Goal: Task Accomplishment & Management: Complete application form

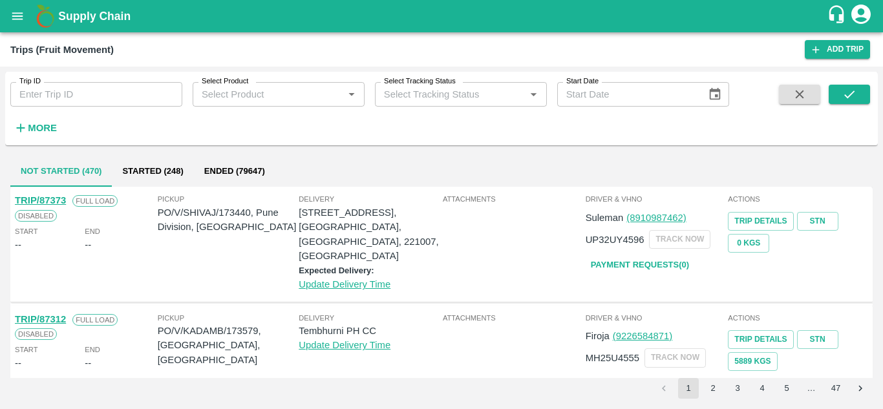
click at [65, 87] on input "Trip ID" at bounding box center [96, 94] width 172 height 25
click at [216, 138] on div "Trip ID Trip ID Select Product Select Product   * Select Tracking Status Select…" at bounding box center [364, 105] width 729 height 67
click at [70, 100] on input "Trip ID" at bounding box center [96, 94] width 172 height 25
click at [845, 92] on icon "submit" at bounding box center [849, 94] width 14 height 14
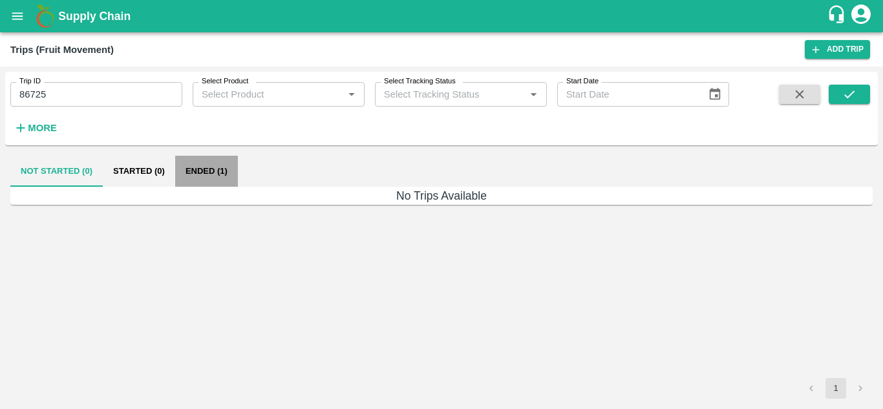
click at [198, 171] on button "Ended (1)" at bounding box center [206, 171] width 63 height 31
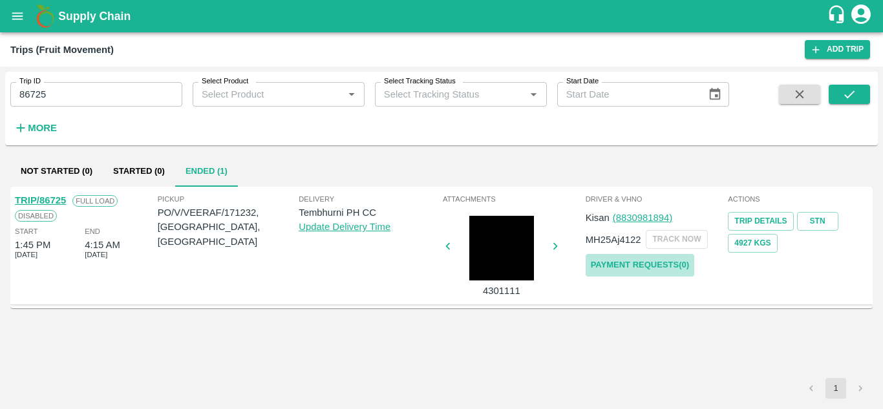
click at [613, 272] on link "Payment Requests( 0 )" at bounding box center [640, 265] width 109 height 23
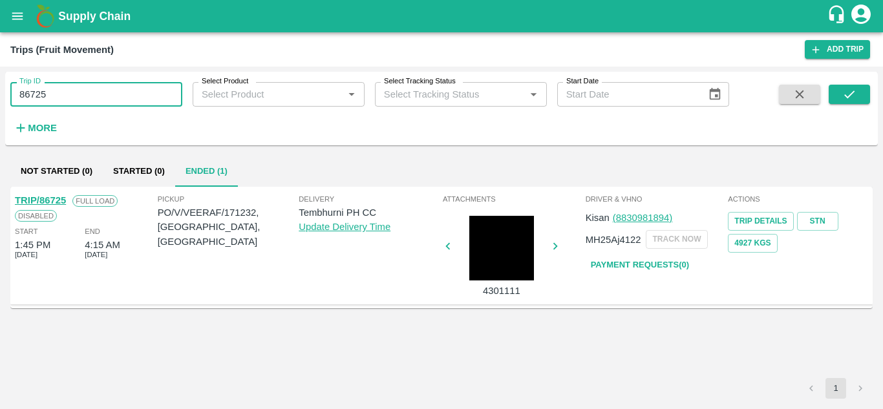
click at [81, 104] on input "86725" at bounding box center [96, 94] width 172 height 25
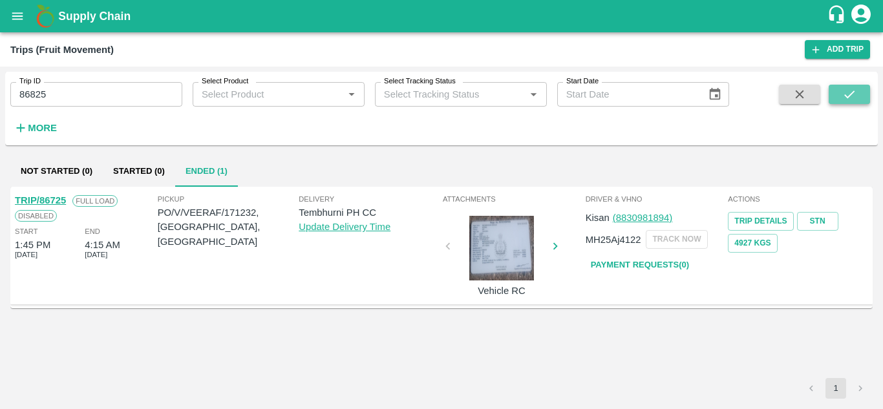
click at [855, 95] on icon "submit" at bounding box center [849, 94] width 14 height 14
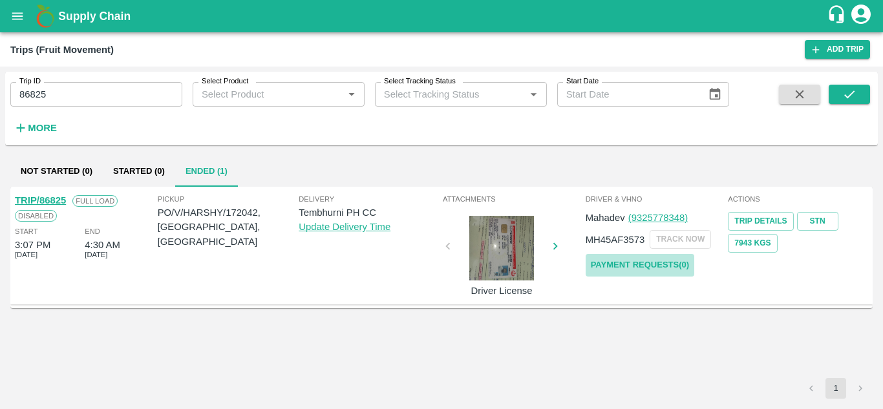
click at [635, 270] on link "Payment Requests( 0 )" at bounding box center [640, 265] width 109 height 23
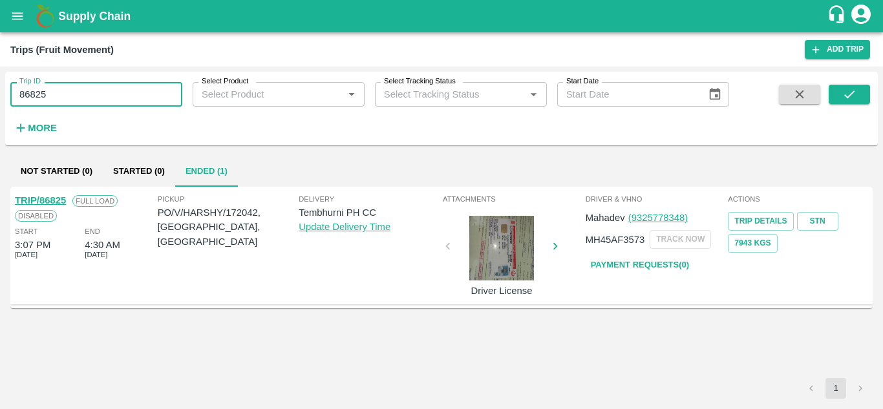
click at [65, 105] on input "86825" at bounding box center [96, 94] width 172 height 25
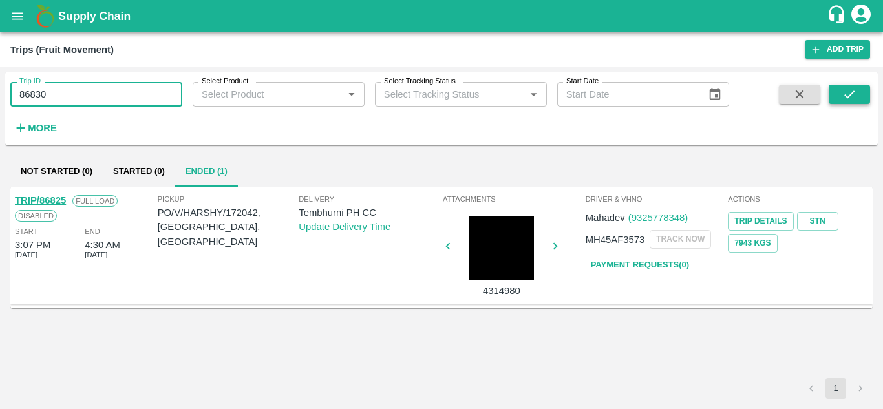
type input "86830"
click at [843, 101] on icon "submit" at bounding box center [849, 94] width 14 height 14
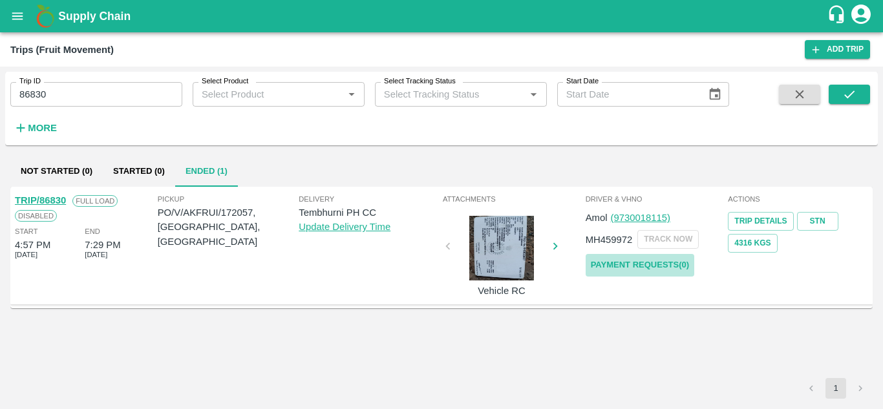
click at [652, 266] on link "Payment Requests( 0 )" at bounding box center [640, 265] width 109 height 23
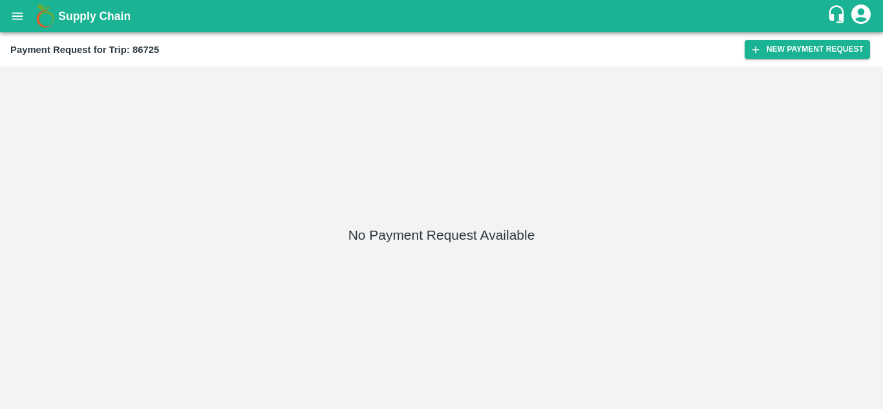
click at [810, 39] on div "Payment Request for Trip: 86725 New Payment Request" at bounding box center [441, 49] width 883 height 34
click at [784, 47] on button "New Payment Request" at bounding box center [806, 49] width 125 height 19
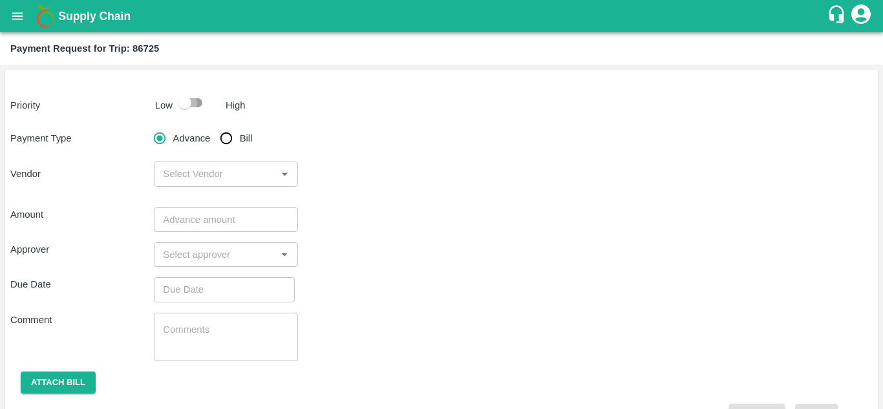
click at [195, 101] on input "checkbox" at bounding box center [185, 102] width 74 height 25
checkbox input "true"
click at [227, 137] on input "Bill" at bounding box center [226, 138] width 26 height 26
radio input "true"
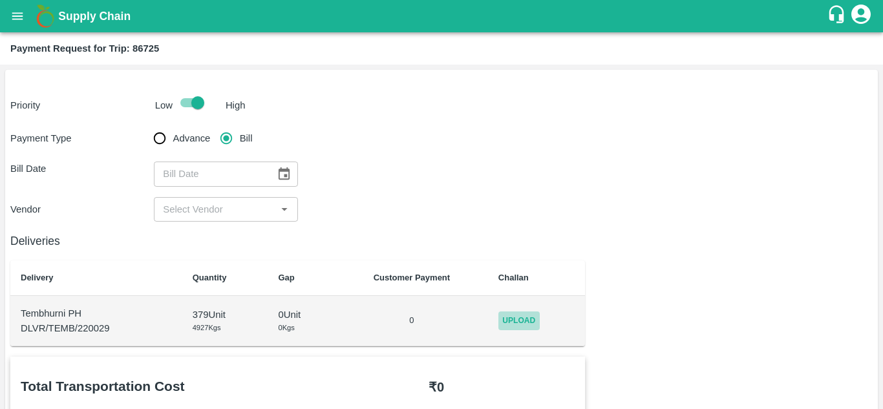
click at [523, 319] on span "Upload" at bounding box center [518, 320] width 41 height 19
click at [0, 0] on input "Upload" at bounding box center [0, 0] width 0 height 0
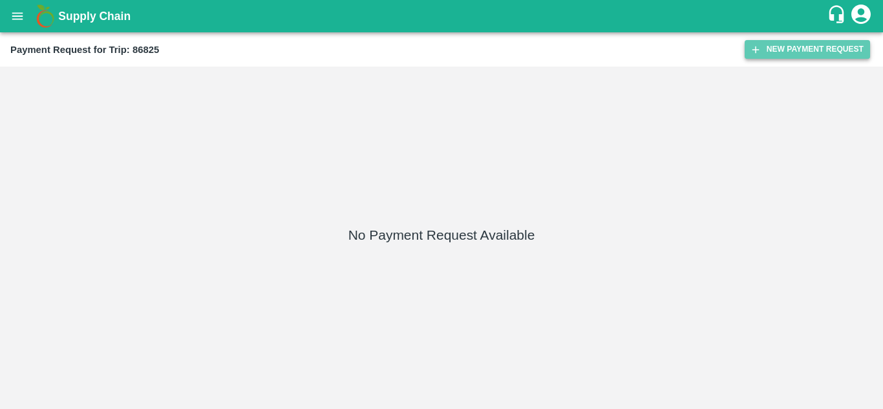
click at [798, 55] on button "New Payment Request" at bounding box center [806, 49] width 125 height 19
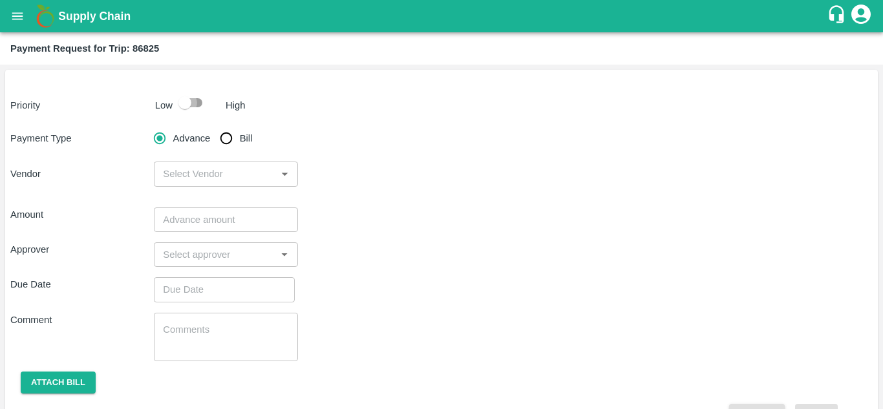
click at [195, 104] on input "checkbox" at bounding box center [185, 102] width 74 height 25
checkbox input "true"
click at [225, 140] on input "Bill" at bounding box center [226, 138] width 26 height 26
radio input "true"
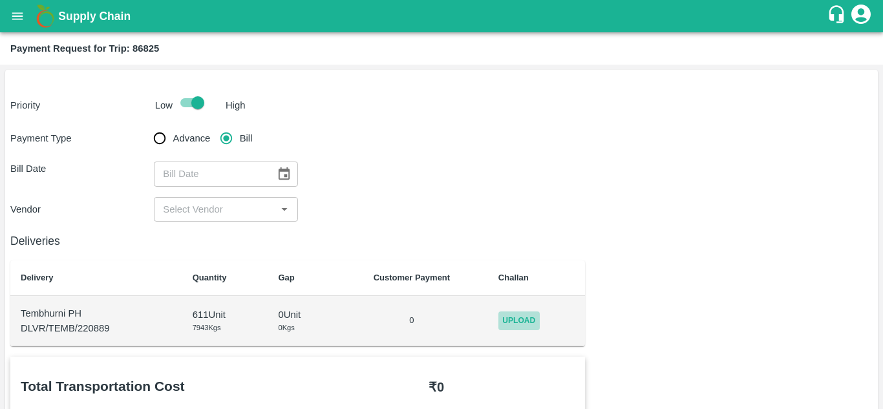
click at [523, 318] on span "Upload" at bounding box center [518, 320] width 41 height 19
click at [0, 0] on input "Upload" at bounding box center [0, 0] width 0 height 0
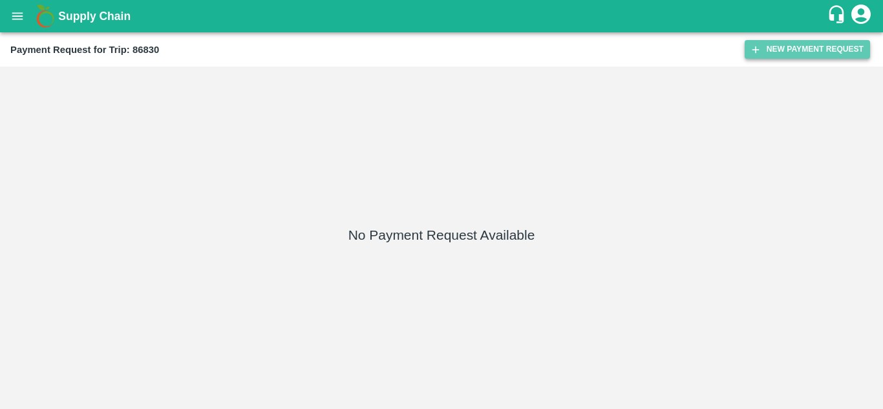
click at [801, 58] on button "New Payment Request" at bounding box center [806, 49] width 125 height 19
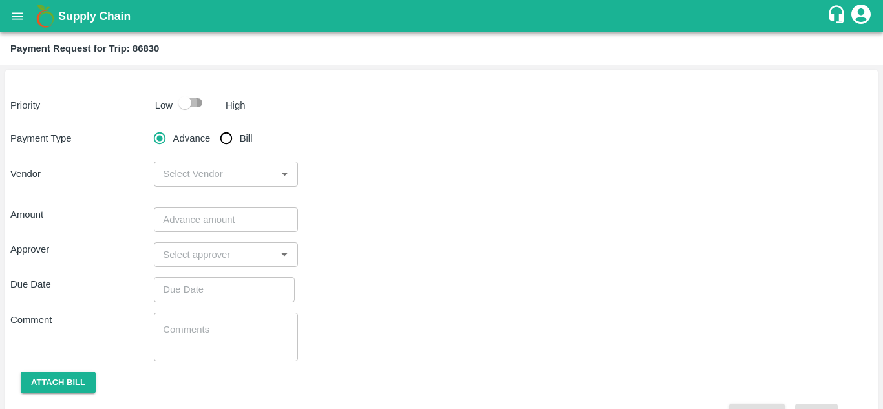
click at [197, 107] on input "checkbox" at bounding box center [185, 102] width 74 height 25
checkbox input "true"
click at [229, 138] on input "Bill" at bounding box center [226, 138] width 26 height 26
radio input "true"
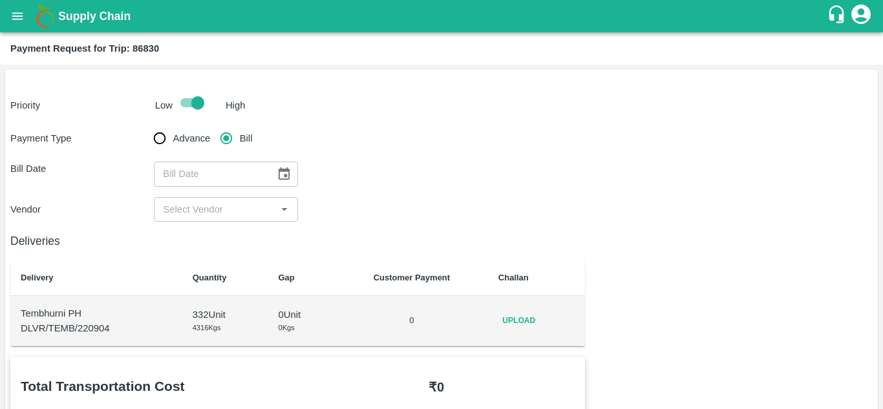
click at [513, 330] on span "Upload" at bounding box center [518, 320] width 41 height 19
click at [0, 0] on input "Upload" at bounding box center [0, 0] width 0 height 0
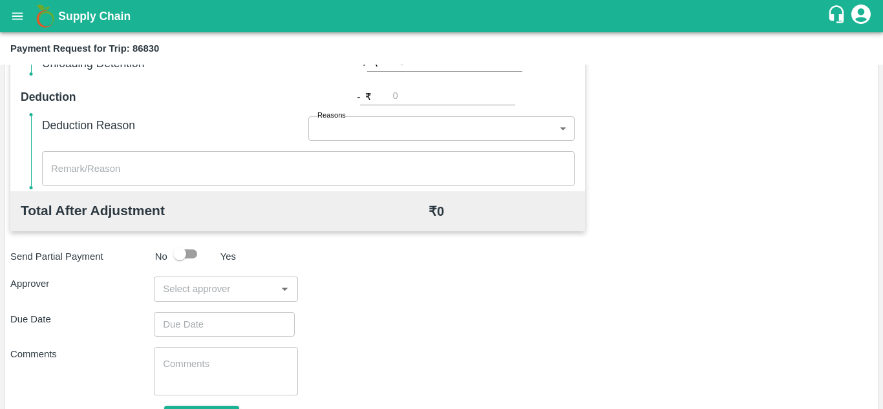
scroll to position [588, 0]
